Goal: Information Seeking & Learning: Learn about a topic

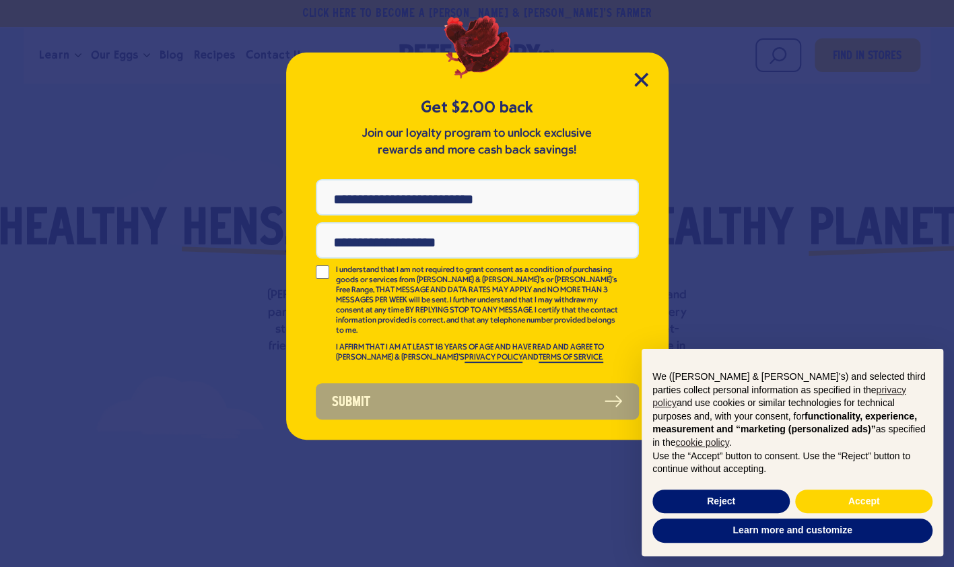
click at [133, 58] on div "Get $2.00 back Join our loyalty program to unlock exclusive rewards and more ca…" at bounding box center [477, 283] width 954 height 567
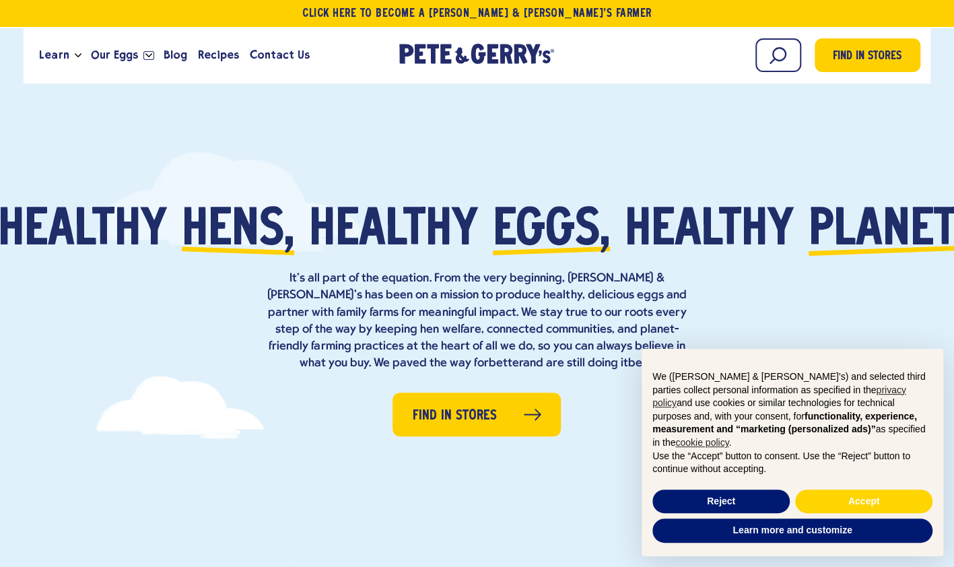
click at [145, 55] on icon "Open the dropdown menu for Our Eggs" at bounding box center [148, 55] width 7 height 4
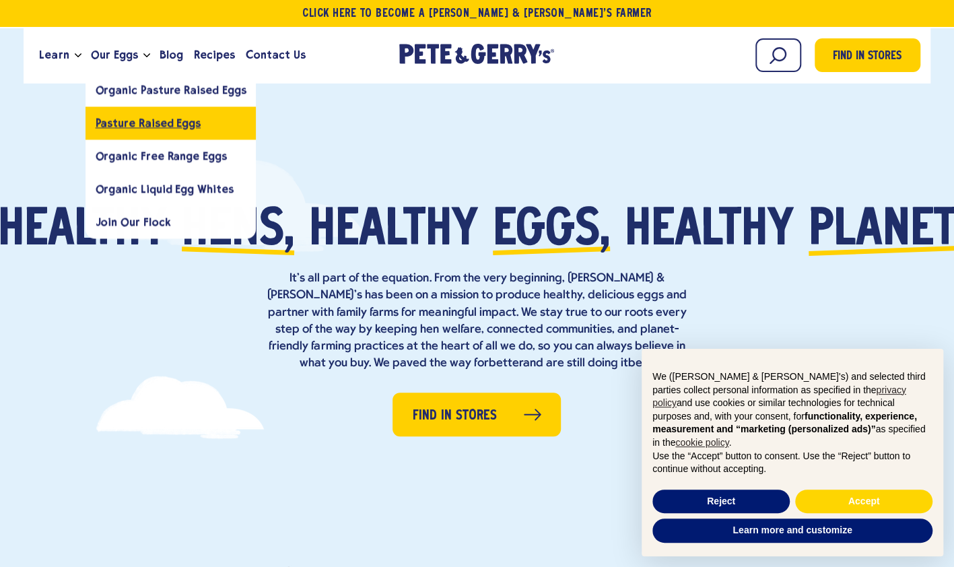
click at [122, 122] on span "Pasture Raised Eggs" at bounding box center [148, 122] width 105 height 13
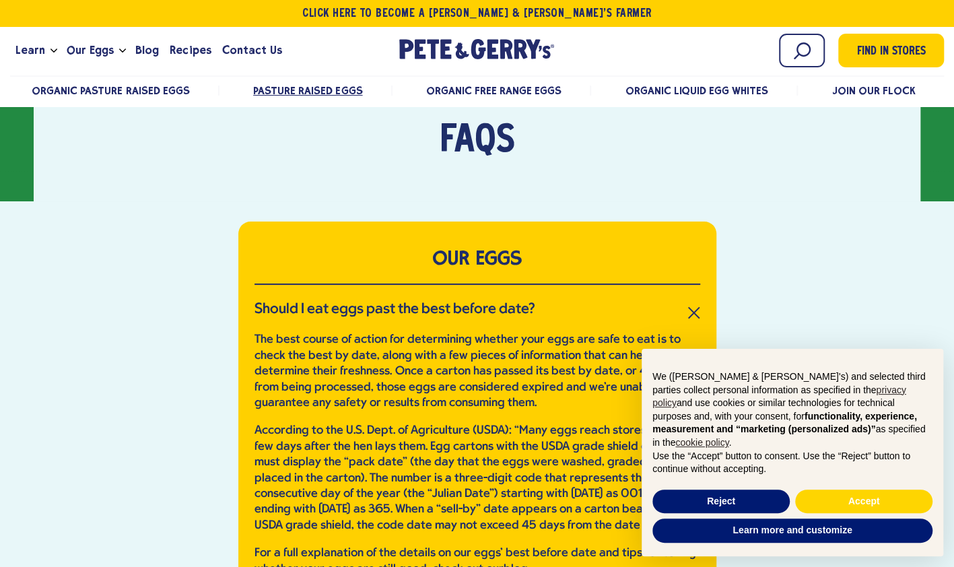
scroll to position [2882, 0]
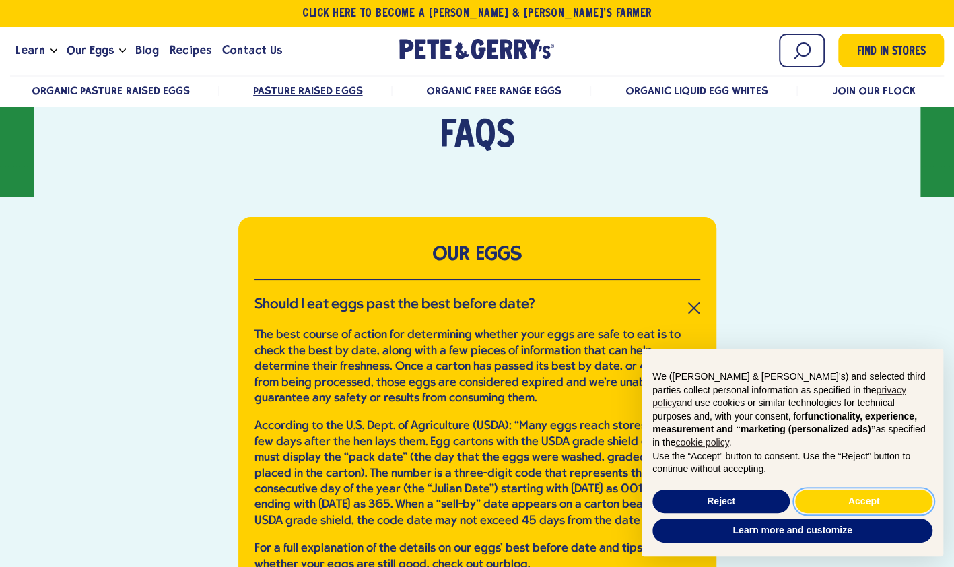
click at [866, 503] on button "Accept" at bounding box center [863, 501] width 137 height 24
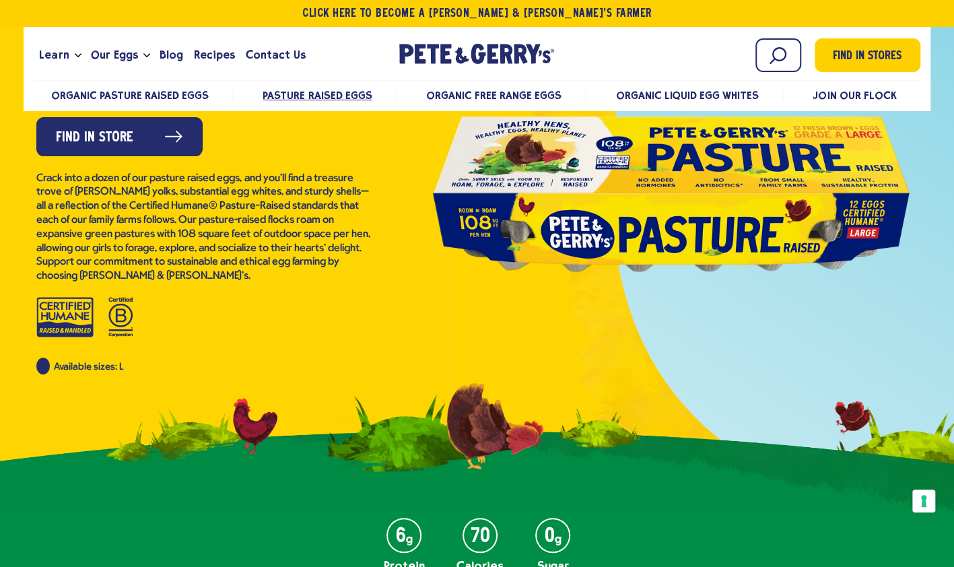
scroll to position [0, 0]
